Goal: Information Seeking & Learning: Learn about a topic

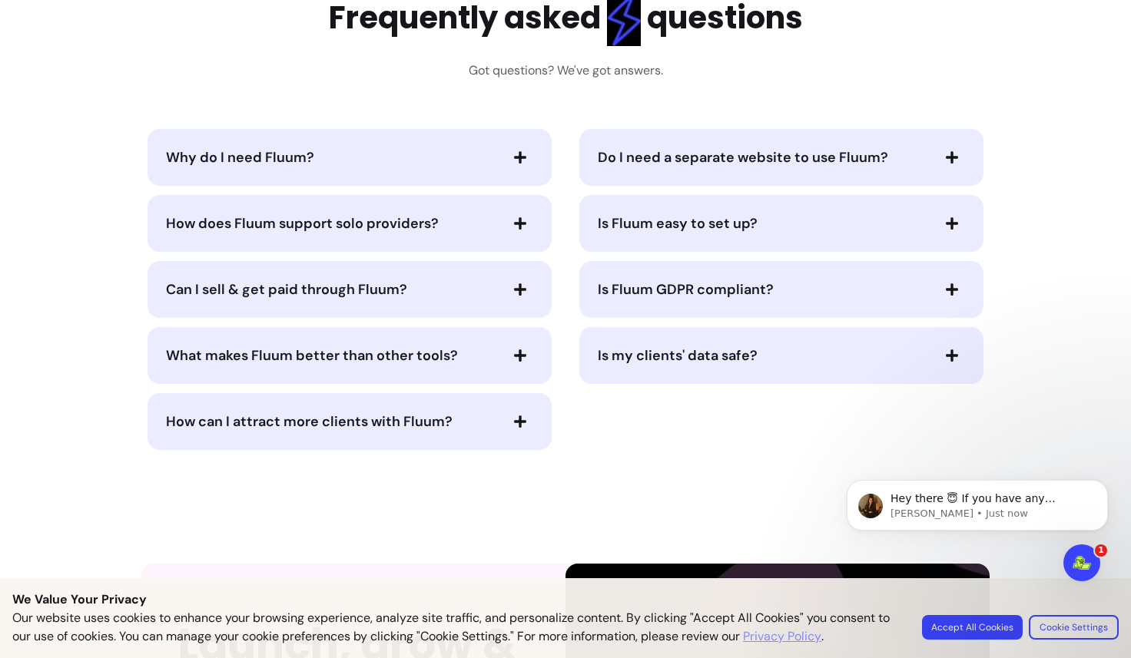
scroll to position [3351, 0]
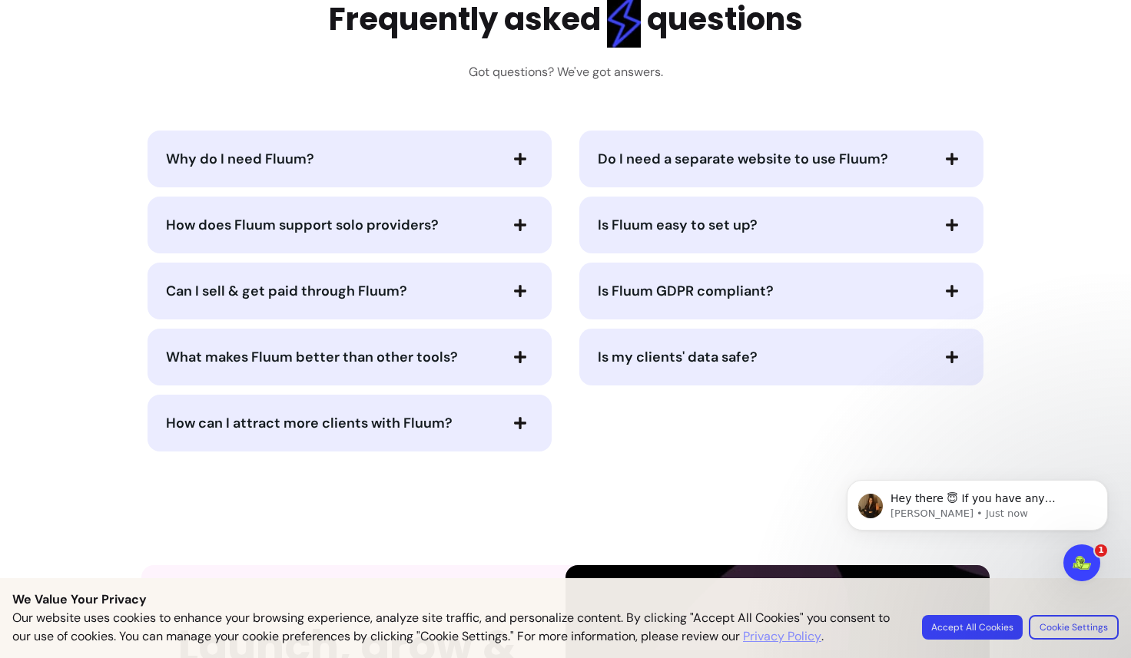
click at [401, 163] on span "Why do I need Fluum?" at bounding box center [332, 159] width 332 height 22
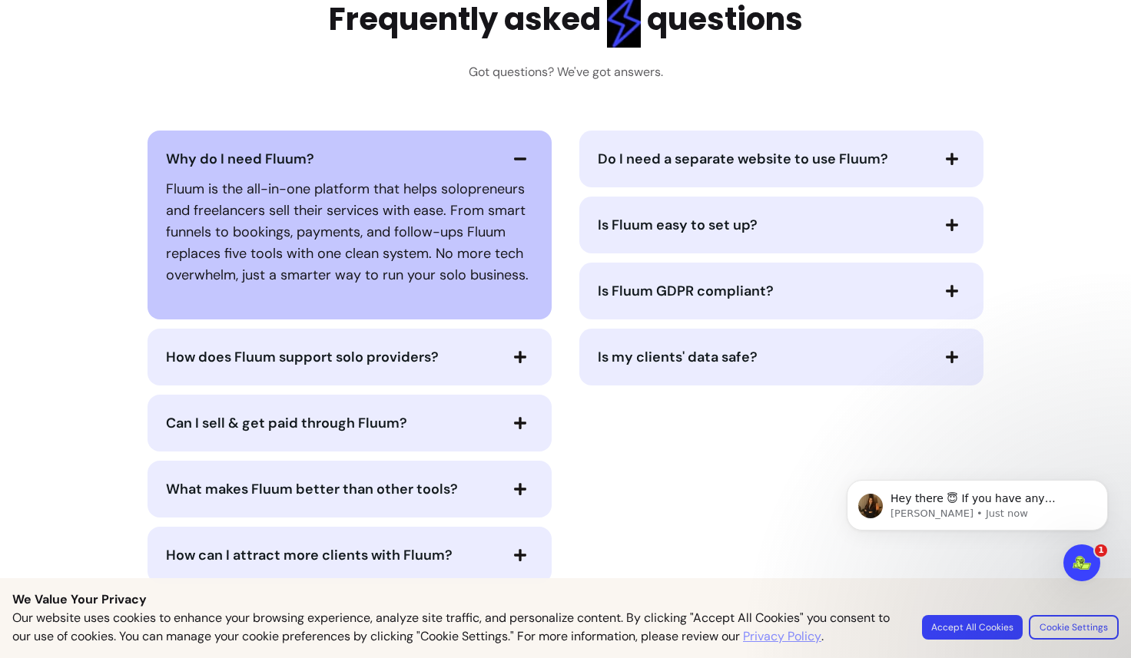
click at [617, 156] on span "Do I need a separate website to use Fluum?" at bounding box center [743, 159] width 290 height 18
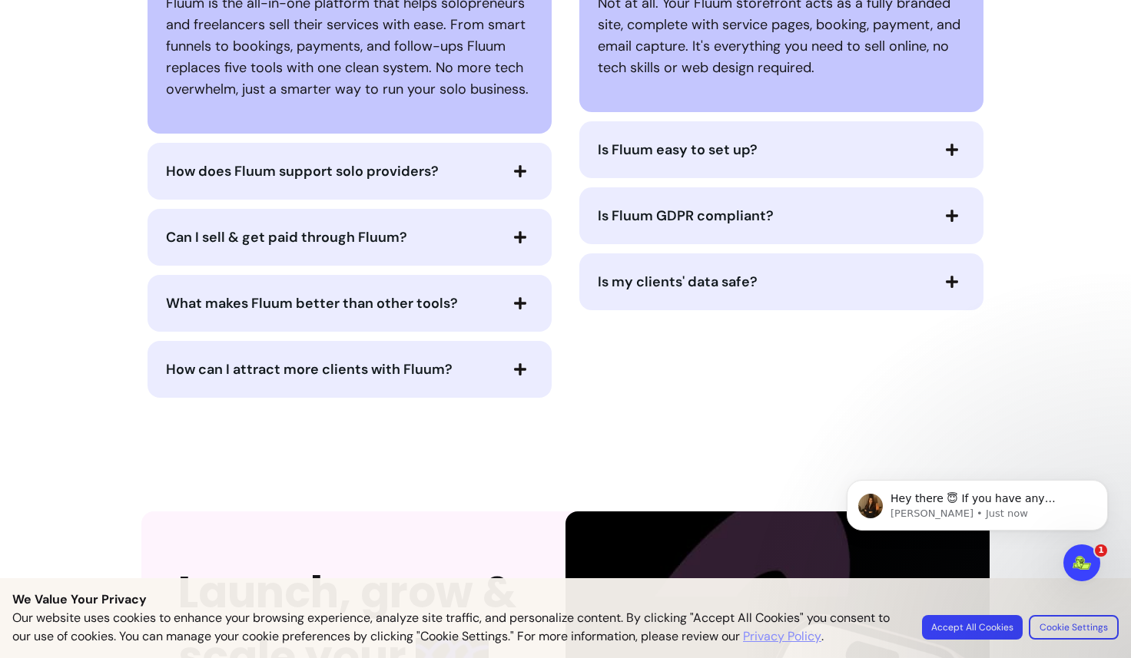
scroll to position [3538, 0]
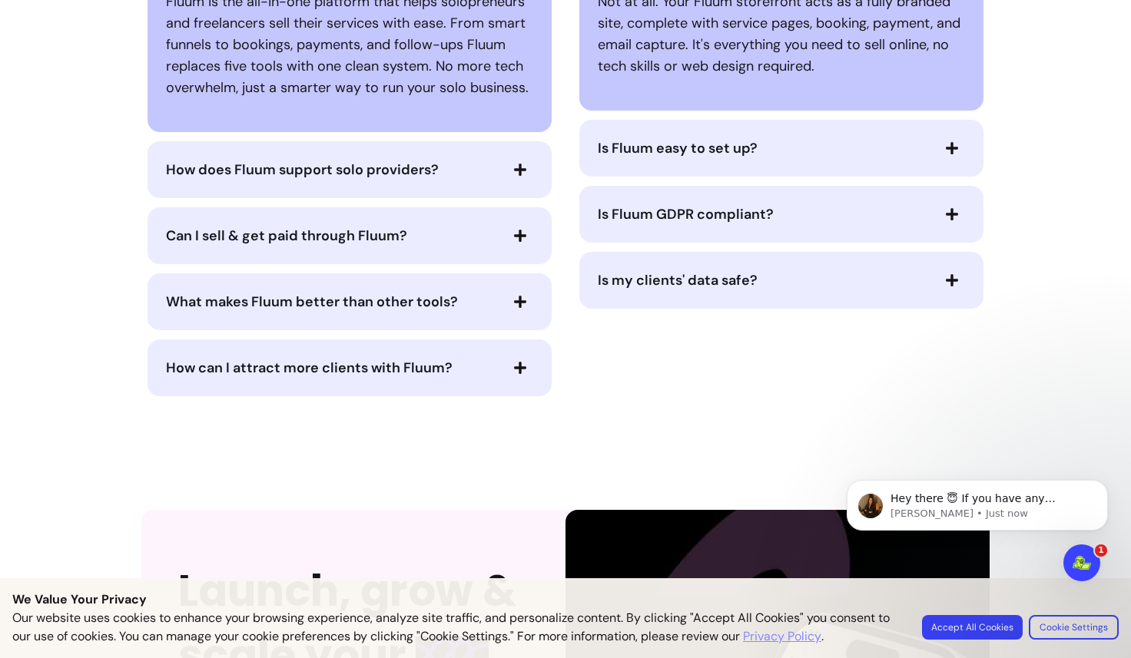
click at [519, 176] on icon "button" at bounding box center [520, 170] width 14 height 14
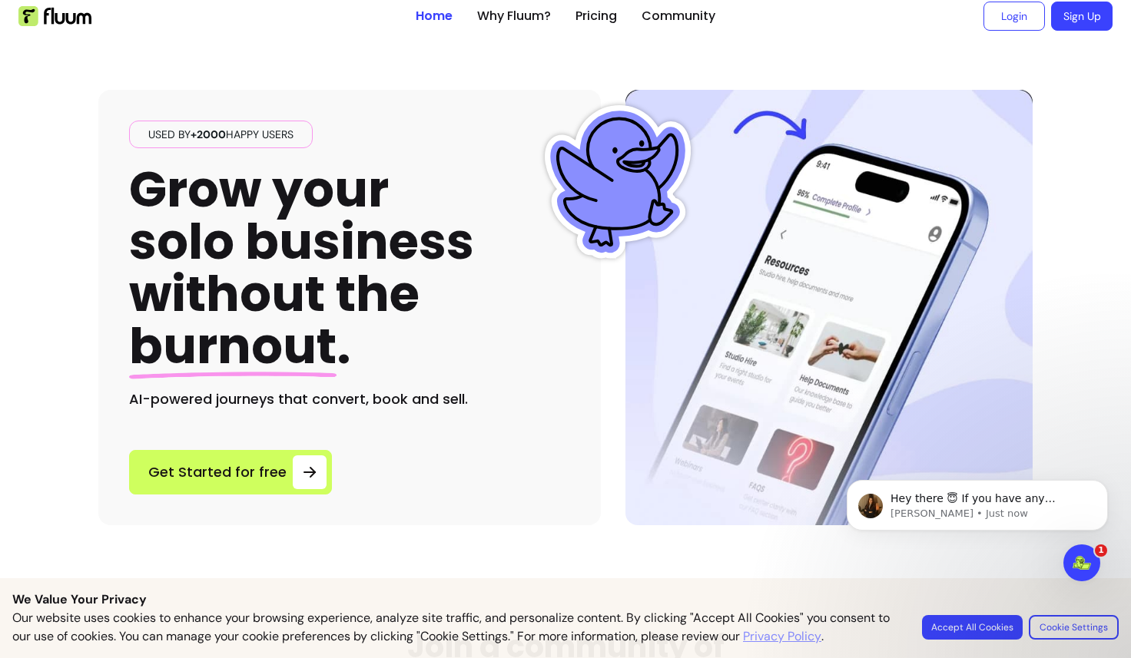
scroll to position [0, 0]
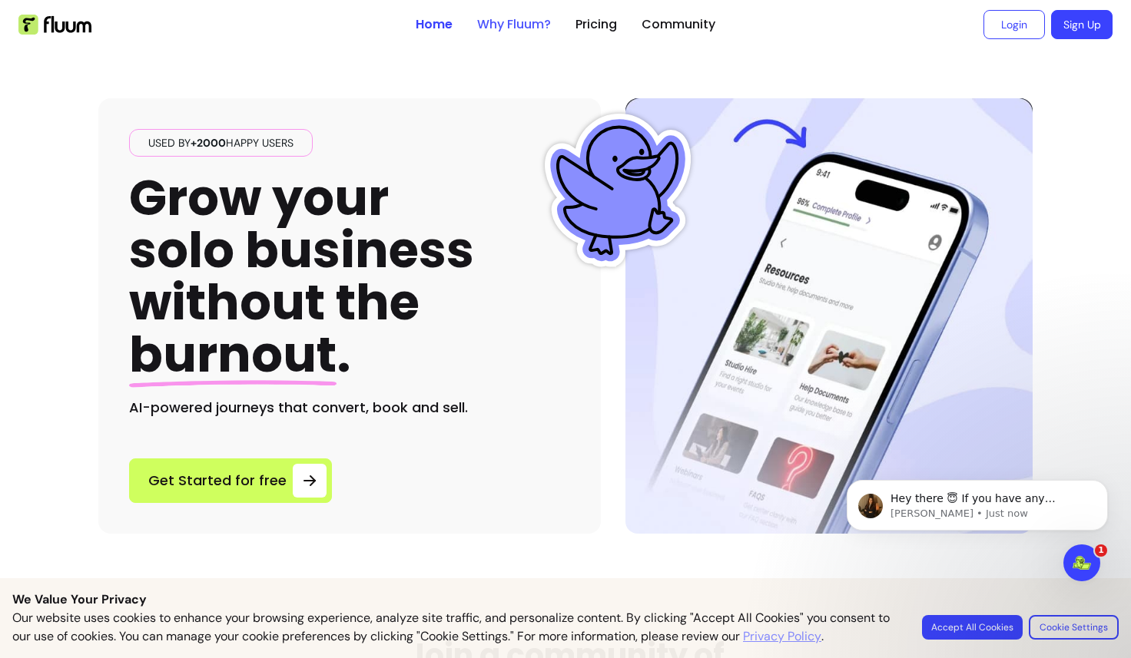
click at [509, 22] on link "Why Fluum?" at bounding box center [514, 24] width 74 height 18
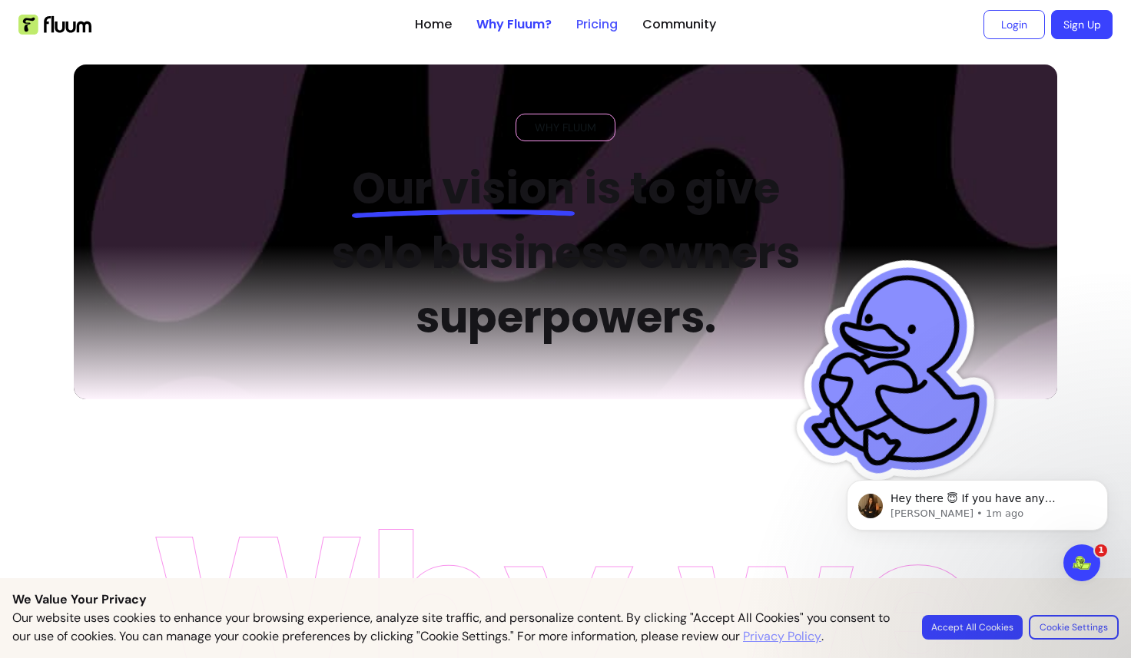
click at [606, 25] on link "Pricing" at bounding box center [596, 24] width 41 height 18
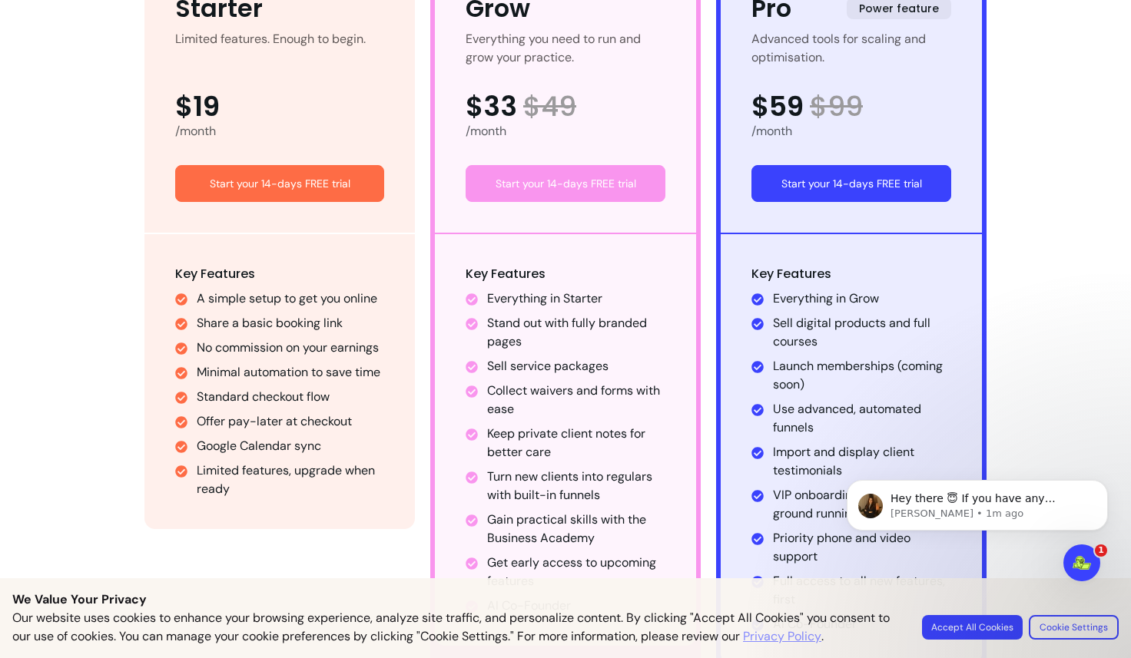
scroll to position [963, 0]
